Goal: Task Accomplishment & Management: Use online tool/utility

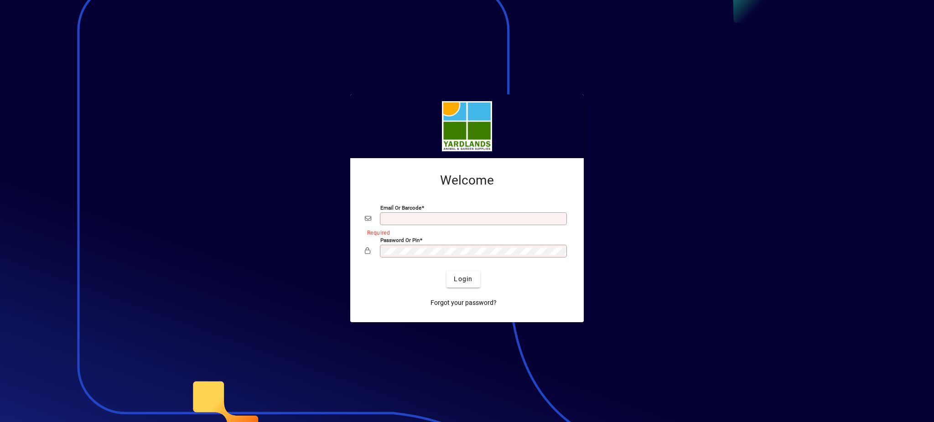
type input "**********"
click at [378, 246] on div "Password or Pin" at bounding box center [467, 251] width 204 height 17
click at [415, 277] on div "Login" at bounding box center [463, 279] width 204 height 16
click at [464, 280] on span "Login" at bounding box center [463, 280] width 19 height 10
